Goal: Task Accomplishment & Management: Manage account settings

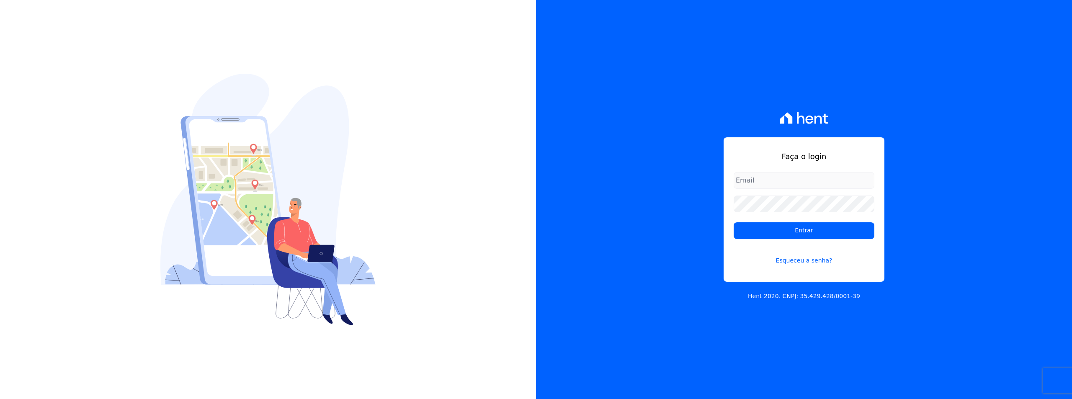
type input "[EMAIL_ADDRESS][DOMAIN_NAME]"
click at [558, 139] on div "Faça o login sac@jdgconstrutora.com.br Entrar Esqueceu a senha? Hent 2020. CNPJ…" at bounding box center [804, 199] width 536 height 399
click at [765, 237] on input "Entrar" at bounding box center [804, 230] width 141 height 17
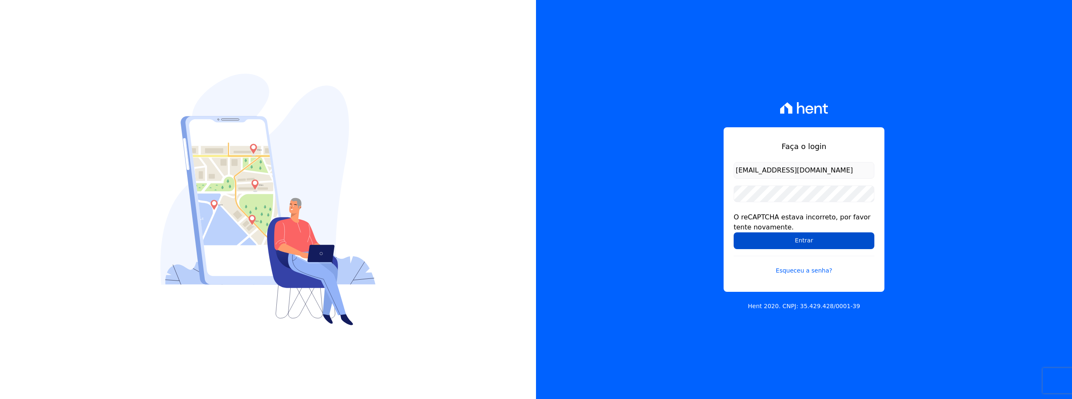
click at [754, 236] on input "Entrar" at bounding box center [804, 240] width 141 height 17
click at [756, 235] on input "Entrar" at bounding box center [804, 240] width 141 height 17
click at [782, 241] on input "Entrar" at bounding box center [804, 240] width 141 height 17
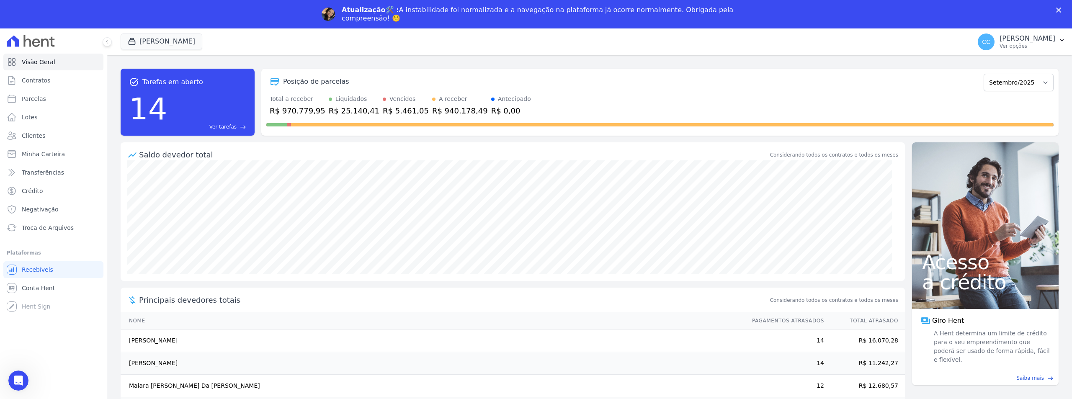
click at [1055, 8] on div "Atualização🛠️ : A instabilidade foi normalizada e a navegação na plataforma já …" at bounding box center [536, 14] width 1072 height 22
click at [1059, 9] on icon "Fechar" at bounding box center [1058, 10] width 5 height 5
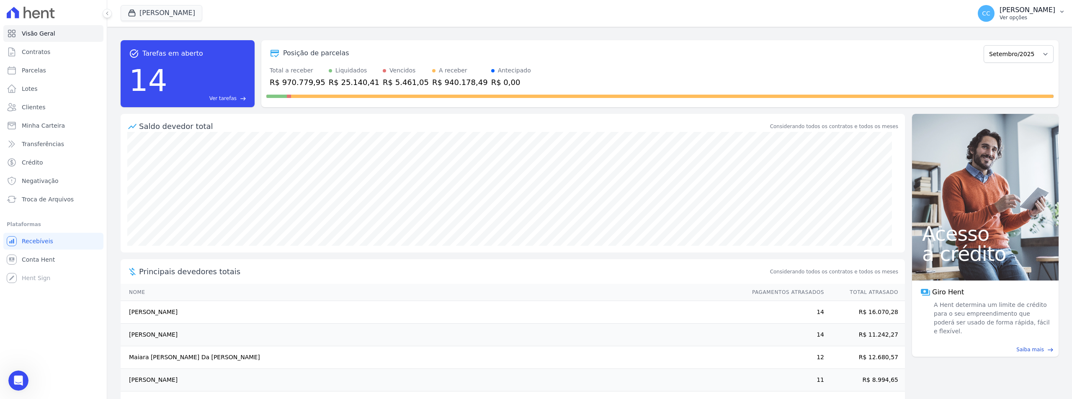
click at [1027, 14] on p "Ver opções" at bounding box center [1028, 17] width 56 height 7
click at [993, 72] on link "Importar de ERP" at bounding box center [1018, 73] width 107 height 15
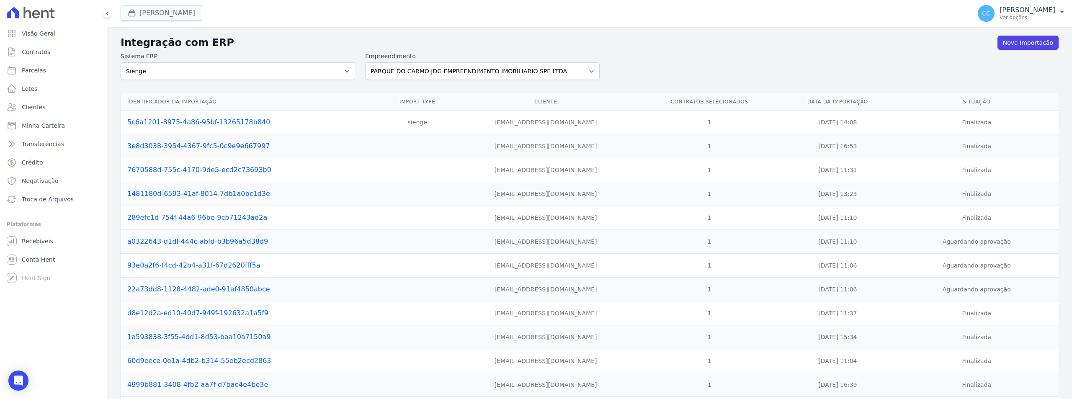
click at [151, 20] on button "Vivenci Guaianases" at bounding box center [162, 13] width 82 height 16
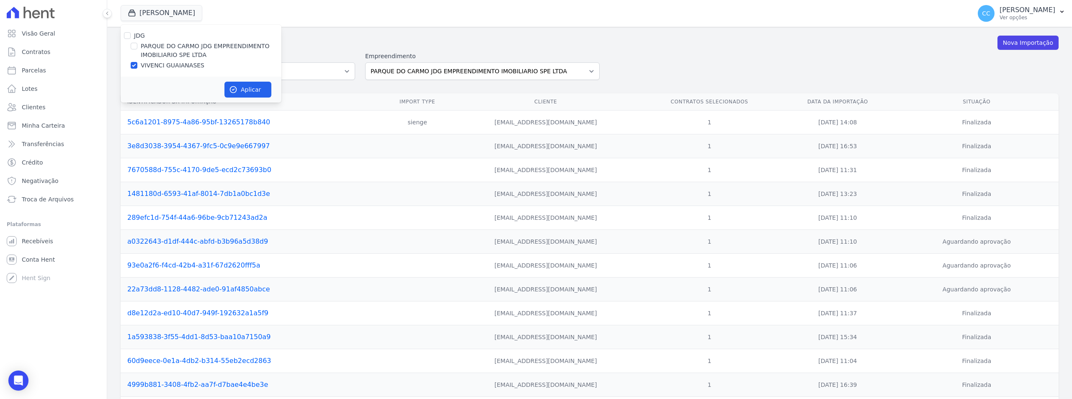
click at [148, 46] on label "PARQUE DO CARMO JDG EMPREENDIMENTO IMOBILIARIO SPE LTDA" at bounding box center [211, 51] width 141 height 18
click at [137, 46] on input "PARQUE DO CARMO JDG EMPREENDIMENTO IMOBILIARIO SPE LTDA" at bounding box center [134, 46] width 7 height 7
checkbox input "true"
click at [149, 64] on label "VIVENCI GUAIANASES" at bounding box center [173, 65] width 64 height 9
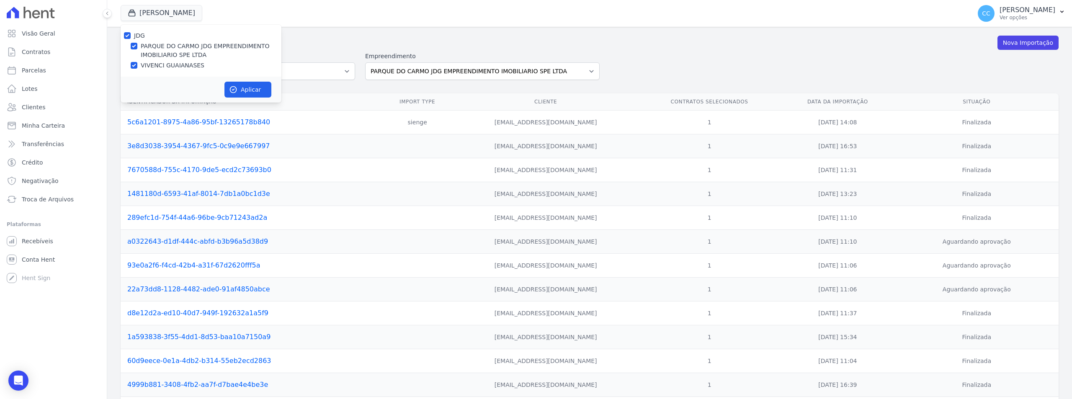
click at [137, 64] on input "VIVENCI GUAIANASES" at bounding box center [134, 65] width 7 height 7
checkbox input "false"
click at [262, 95] on button "Aplicar" at bounding box center [247, 90] width 47 height 16
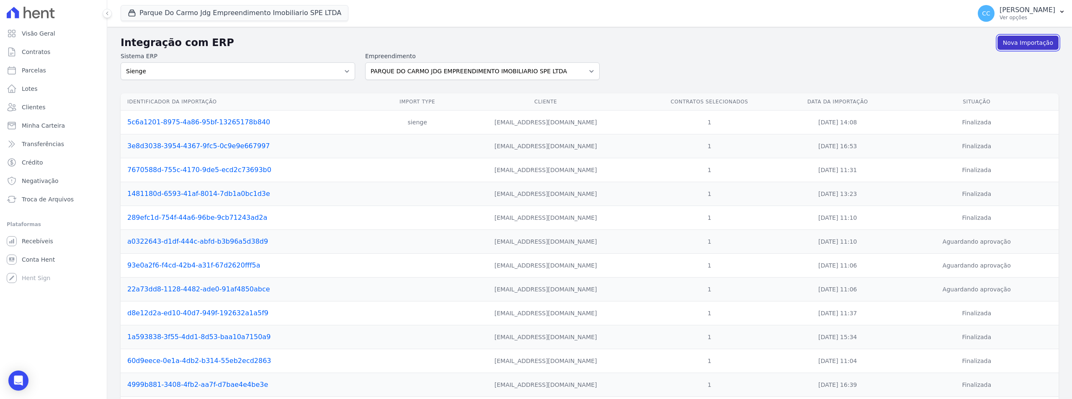
click at [1021, 49] on link "Nova Importação" at bounding box center [1028, 43] width 61 height 14
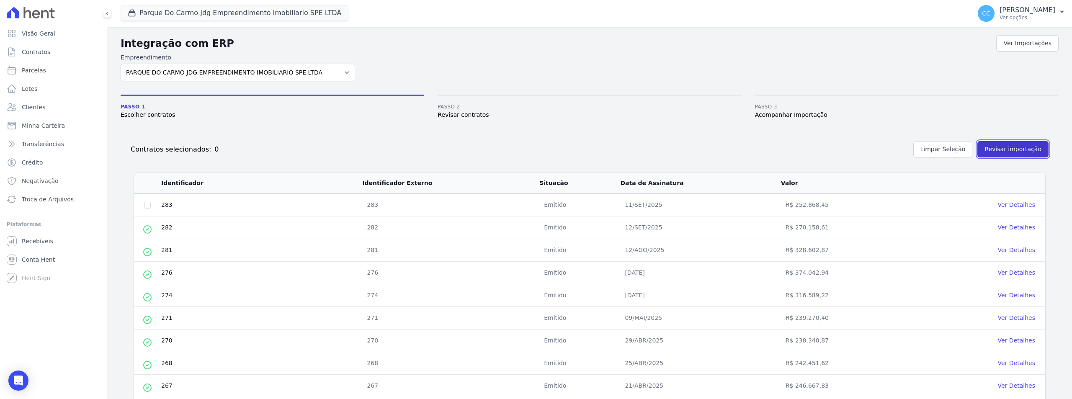
click at [1007, 147] on button "Revisar importação" at bounding box center [1013, 149] width 71 height 16
click at [147, 204] on input "checkbox" at bounding box center [147, 205] width 7 height 7
checkbox input "true"
click at [1014, 151] on button "Revisar importação" at bounding box center [1013, 149] width 71 height 16
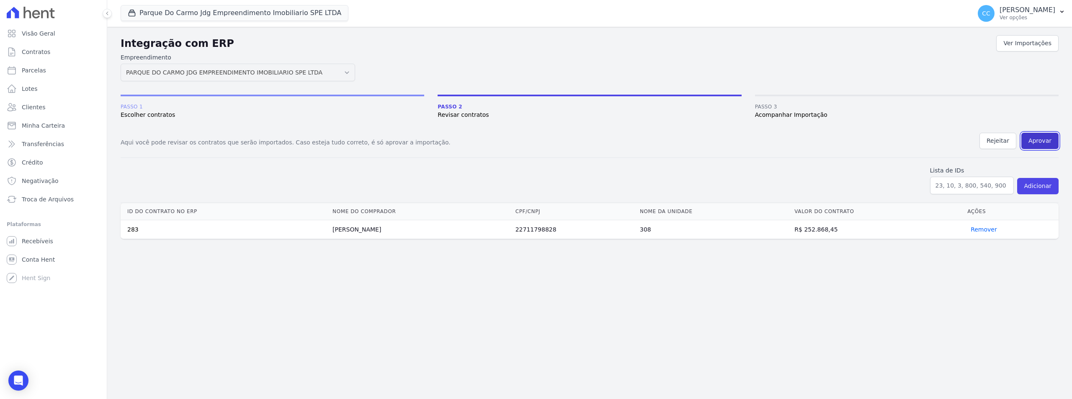
click at [1034, 140] on button "Aprovar" at bounding box center [1039, 141] width 37 height 16
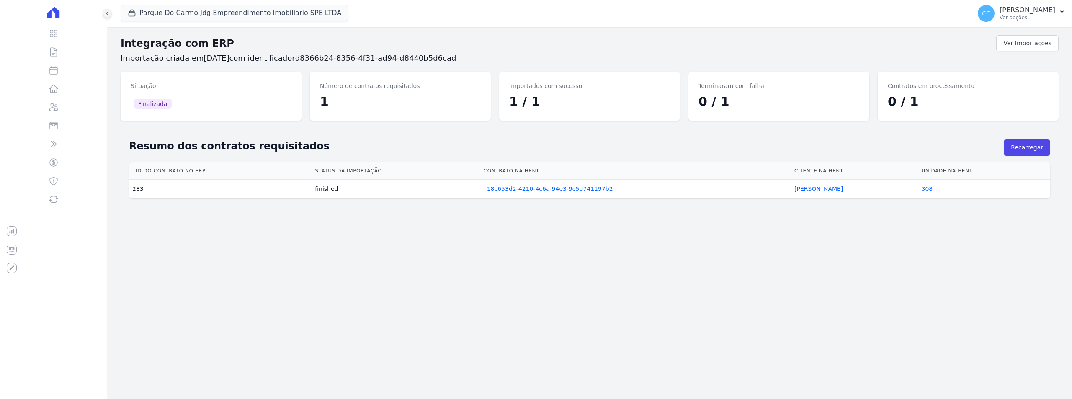
click at [107, 14] on icon at bounding box center [107, 13] width 2 height 3
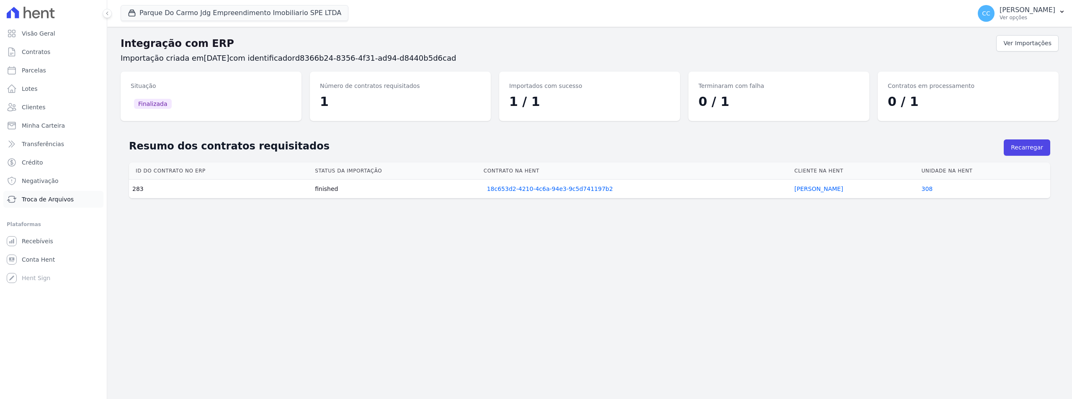
click at [31, 199] on span "Troca de Arquivos" at bounding box center [48, 199] width 52 height 8
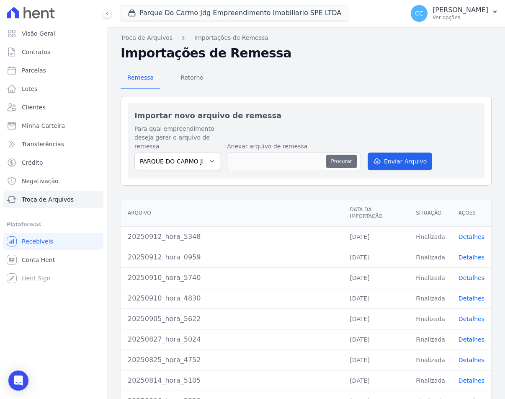
click at [337, 160] on button "Procurar" at bounding box center [341, 161] width 30 height 13
type input "20250915_hora_0432"
click at [404, 163] on button "Enviar Arquivo" at bounding box center [400, 161] width 64 height 18
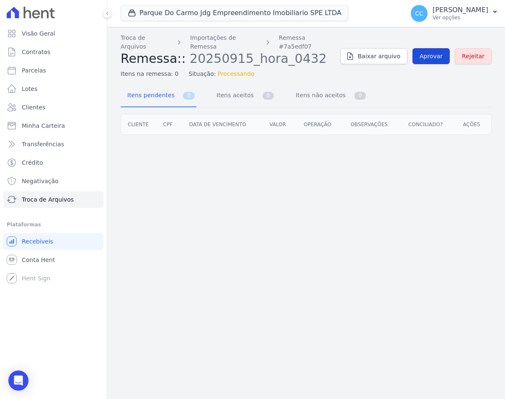
click at [436, 52] on span "Aprovar" at bounding box center [431, 56] width 23 height 8
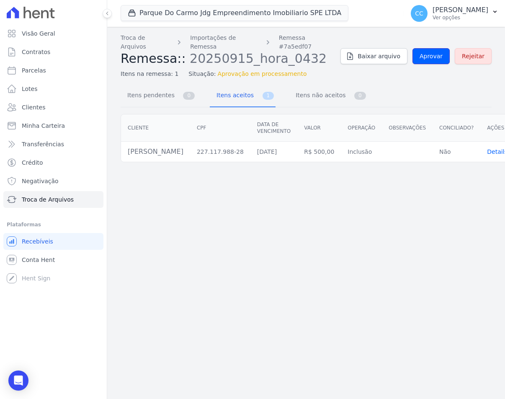
click at [436, 52] on span "Aprovar" at bounding box center [431, 56] width 23 height 8
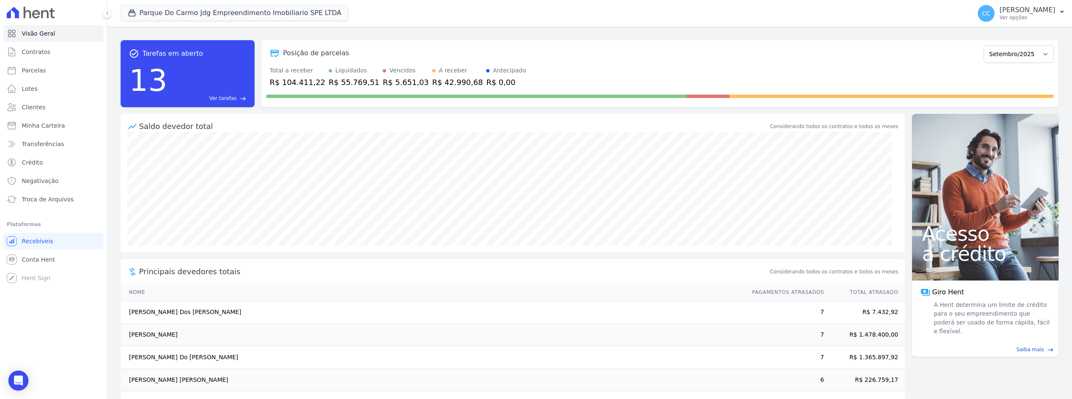
click at [33, 61] on ul "Visão Geral Contratos [GEOGRAPHIC_DATA] Lotes Clientes Minha Carteira Transferê…" at bounding box center [53, 116] width 100 height 183
click at [29, 75] on link "Parcelas" at bounding box center [53, 70] width 100 height 17
select select
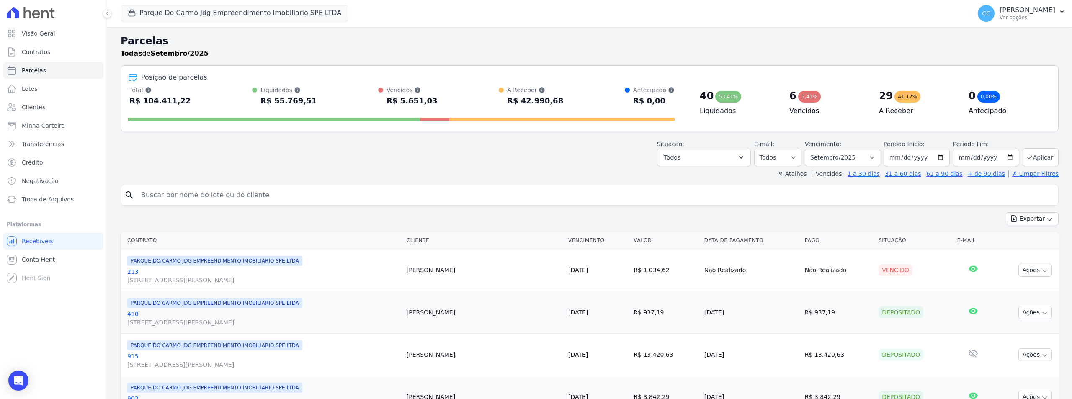
click at [179, 197] on input "search" at bounding box center [595, 195] width 919 height 17
type input "CINTIA"
select select
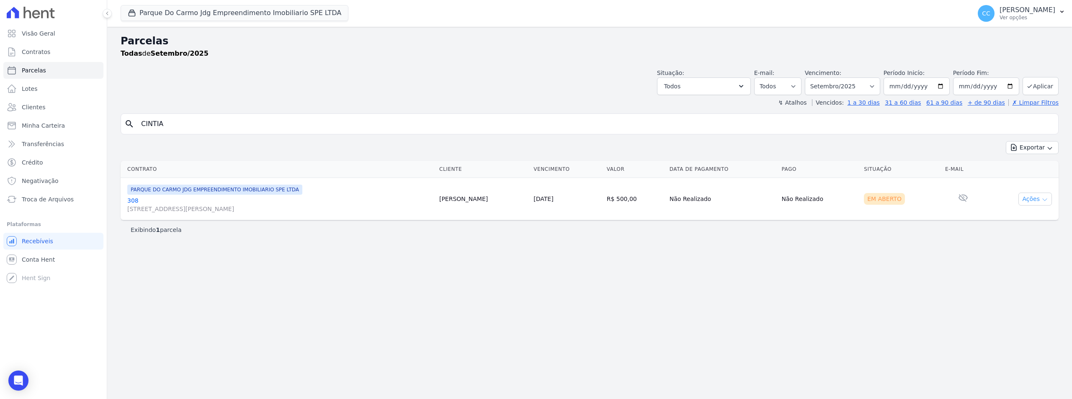
click at [1042, 202] on icon "button" at bounding box center [1045, 199] width 7 height 7
click at [1017, 219] on link "Ver boleto Para visualizar o boleto digite os 5 primeiros dígitos do seu CPF" at bounding box center [1032, 218] width 80 height 15
click at [129, 201] on link "308 [STREET_ADDRESS][PERSON_NAME]" at bounding box center [279, 204] width 305 height 17
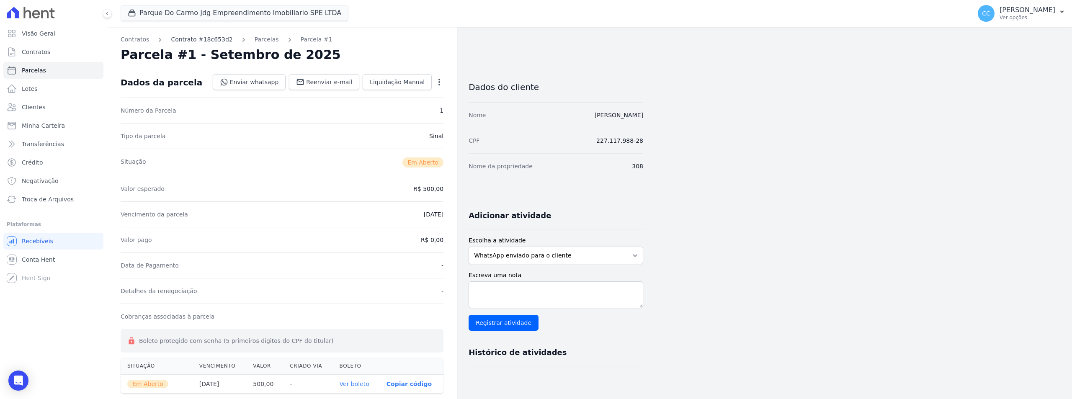
click at [178, 41] on link "Contrato #18c653d2" at bounding box center [202, 39] width 62 height 9
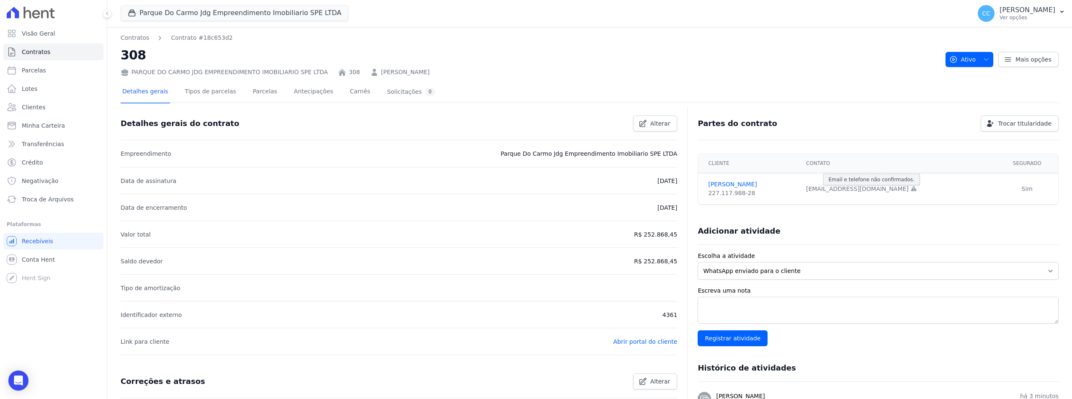
click at [911, 188] on icon at bounding box center [913, 188] width 5 height 5
click at [876, 187] on div "[EMAIL_ADDRESS][DOMAIN_NAME] Email e telefone não confirmados." at bounding box center [898, 189] width 185 height 9
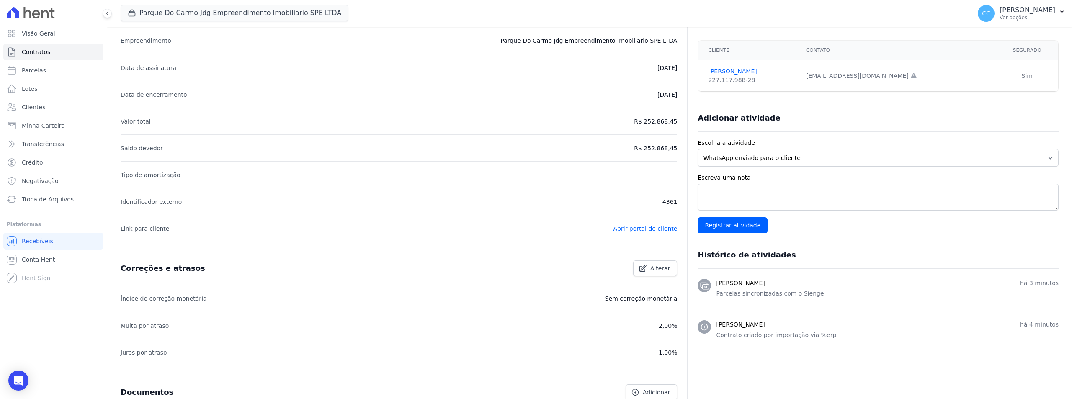
scroll to position [42, 0]
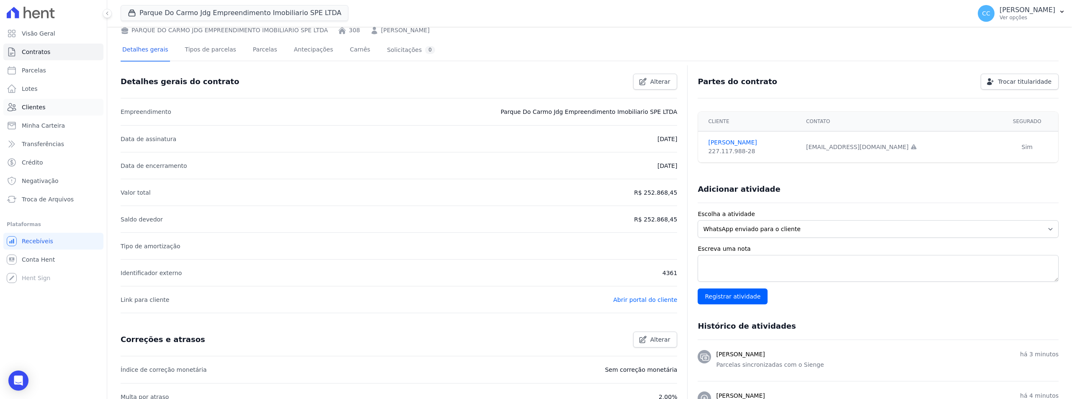
click at [26, 113] on link "Clientes" at bounding box center [53, 107] width 100 height 17
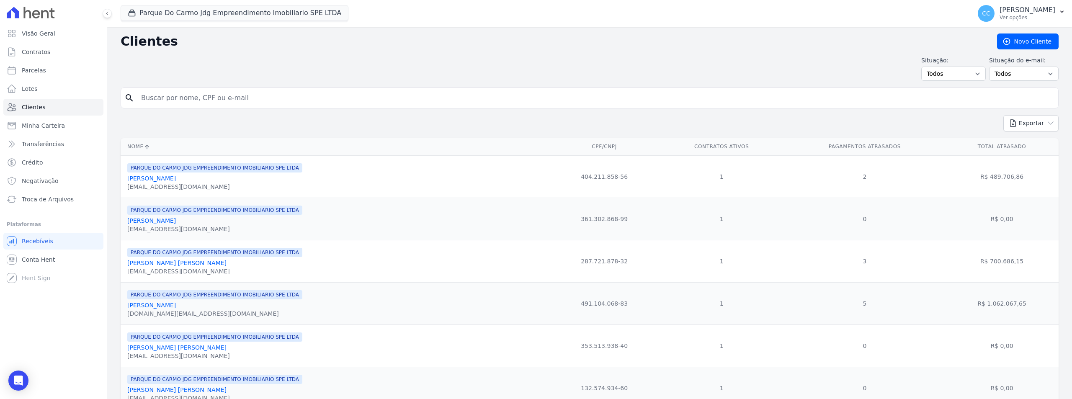
click at [231, 95] on input "search" at bounding box center [595, 98] width 919 height 17
type input "[PERSON_NAME]"
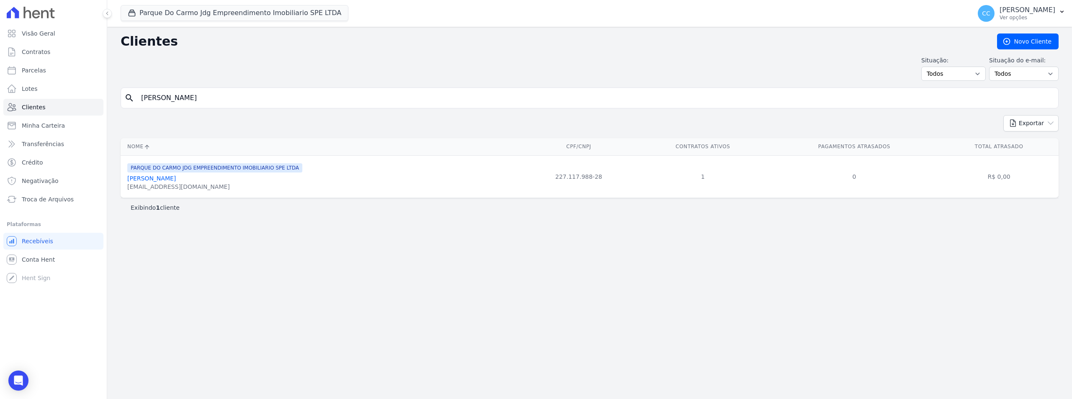
click at [143, 176] on link "[PERSON_NAME]" at bounding box center [151, 178] width 49 height 7
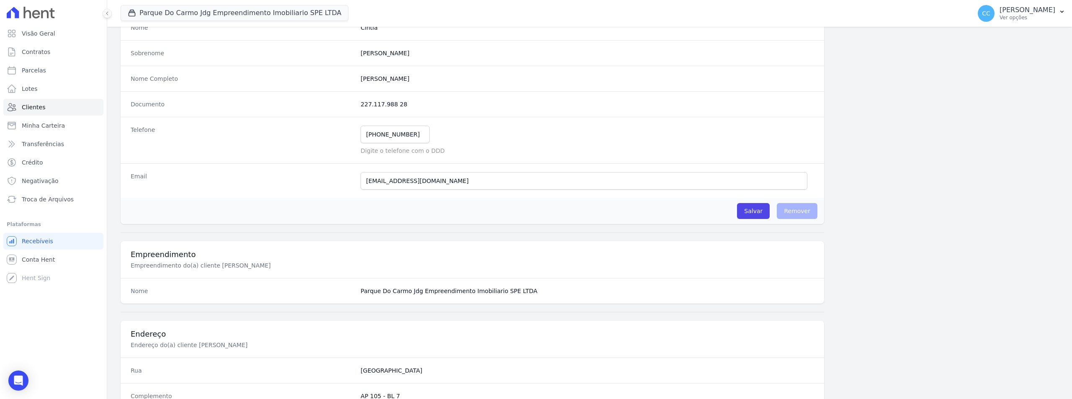
scroll to position [168, 0]
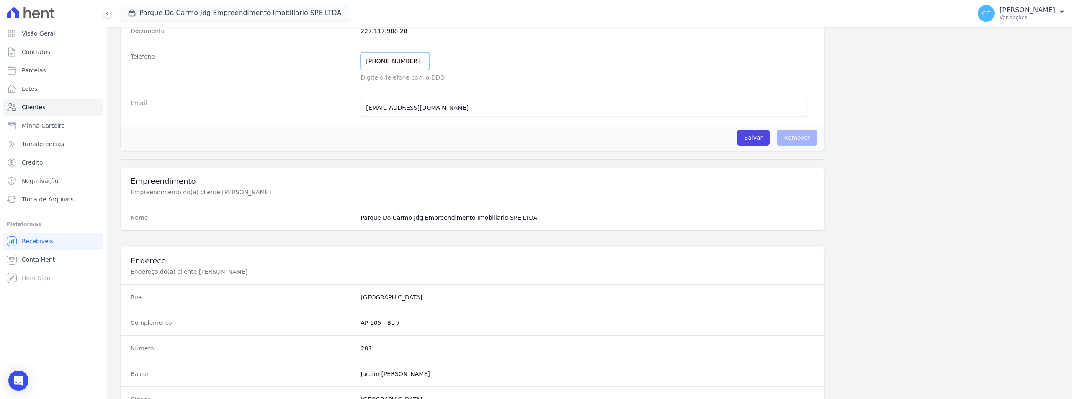
click at [415, 64] on input "[PHONE_NUMBER]" at bounding box center [395, 61] width 69 height 18
click at [752, 137] on input "Salvar" at bounding box center [753, 138] width 33 height 16
click at [428, 109] on input "[EMAIL_ADDRESS][DOMAIN_NAME]" at bounding box center [584, 108] width 447 height 18
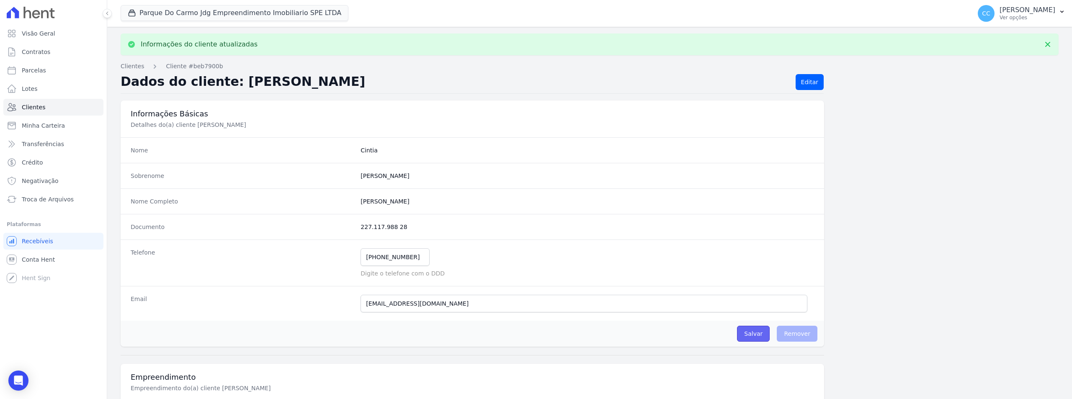
click at [746, 335] on input "Salvar" at bounding box center [753, 334] width 33 height 16
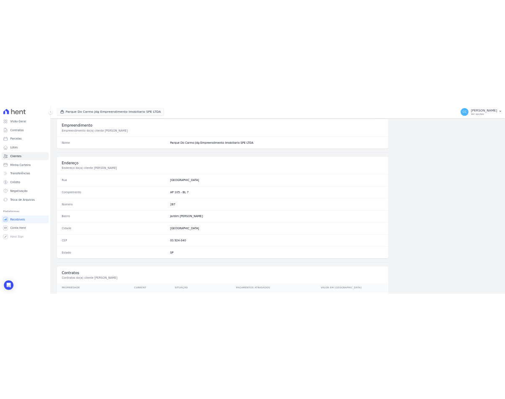
scroll to position [413, 0]
